Goal: Task Accomplishment & Management: Manage account settings

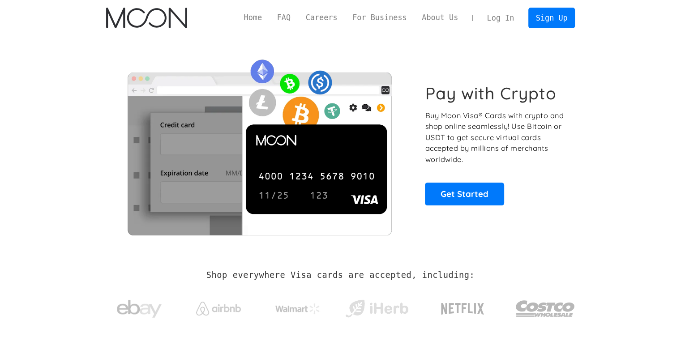
drag, startPoint x: 0, startPoint y: 0, endPoint x: 503, endPoint y: 19, distance: 503.3
click at [503, 19] on link "Log In" at bounding box center [501, 18] width 42 height 20
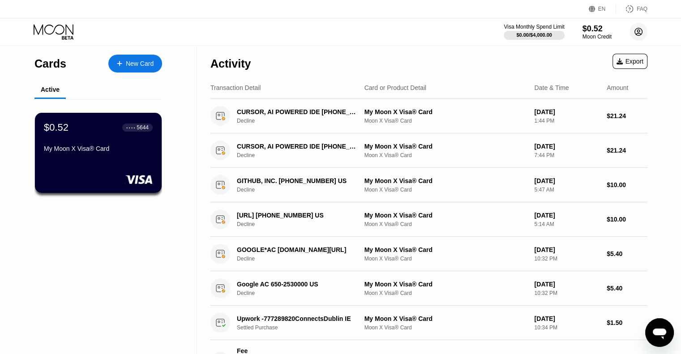
click at [635, 34] on circle at bounding box center [639, 32] width 18 height 18
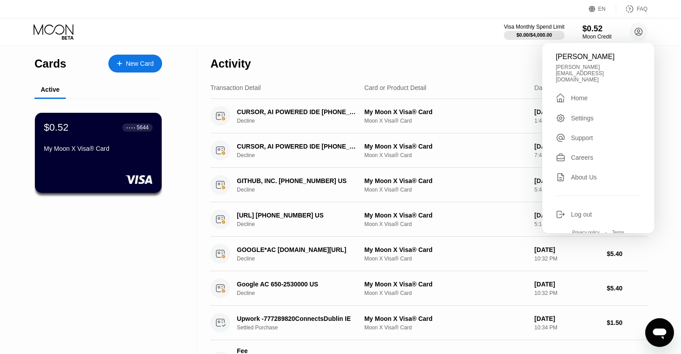
click at [589, 211] on div "Log out" at bounding box center [581, 214] width 21 height 7
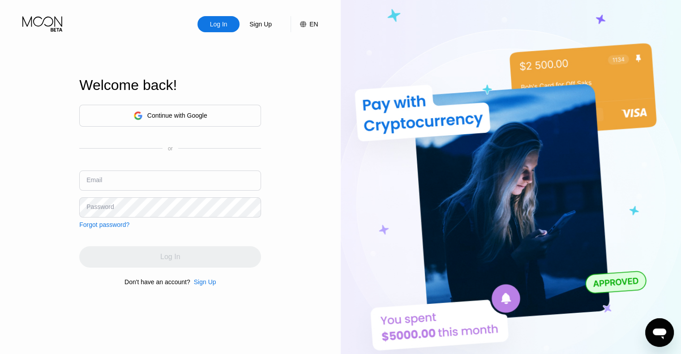
click at [137, 182] on input "text" at bounding box center [170, 181] width 182 height 20
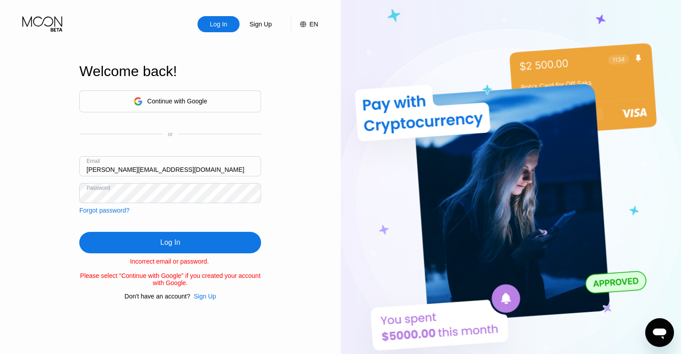
click at [162, 281] on div "Incorrect email or password. Please select "Continue with Google" if you create…" at bounding box center [170, 272] width 182 height 29
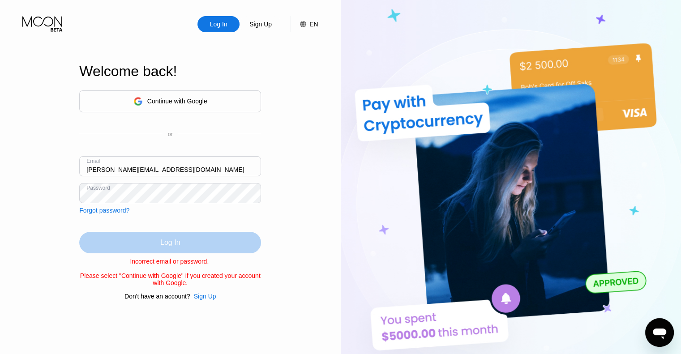
click at [158, 243] on div "Log In" at bounding box center [170, 242] width 182 height 21
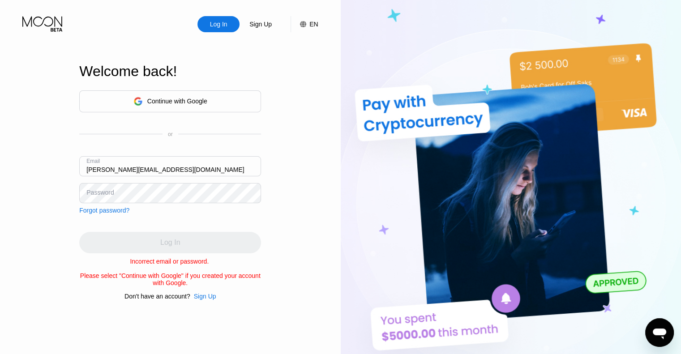
click at [116, 168] on input "[PERSON_NAME][EMAIL_ADDRESS][DOMAIN_NAME]" at bounding box center [170, 166] width 182 height 20
type input "[PERSON_NAME][EMAIL_ADDRESS][DOMAIN_NAME]"
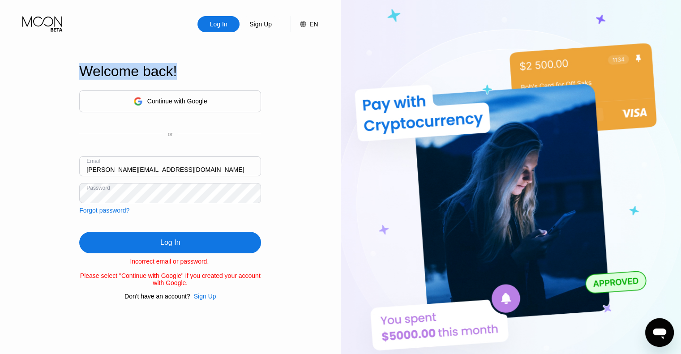
drag, startPoint x: 227, startPoint y: 55, endPoint x: 34, endPoint y: 54, distance: 193.0
click at [34, 54] on div "Log In Sign Up EN Language Select an item Save Welcome back! Continue with Goog…" at bounding box center [170, 195] width 341 height 390
click at [67, 72] on div "Log In Sign Up EN Language Select an item Save Welcome back! Continue with Goog…" at bounding box center [170, 195] width 341 height 390
drag, startPoint x: 67, startPoint y: 72, endPoint x: 86, endPoint y: 58, distance: 23.4
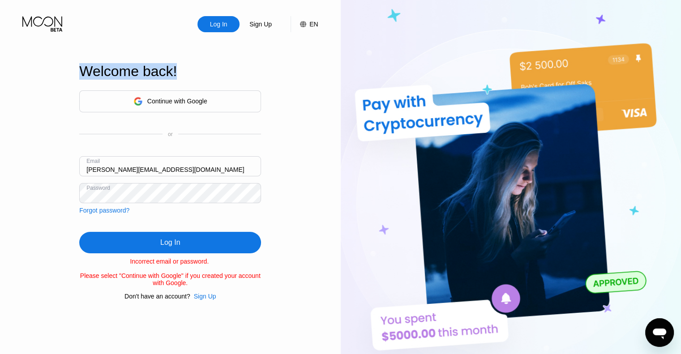
click at [86, 63] on div "Welcome back!" at bounding box center [170, 71] width 182 height 17
click at [116, 63] on div "Welcome back!" at bounding box center [170, 71] width 182 height 17
click at [152, 67] on div "Welcome back!" at bounding box center [170, 71] width 182 height 17
